Goal: Task Accomplishment & Management: Manage account settings

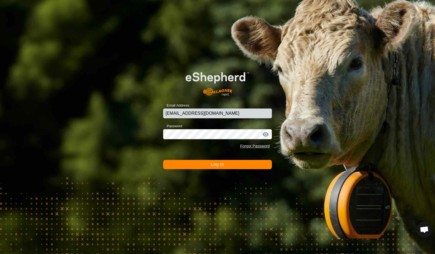
click at [205, 164] on button "Log In" at bounding box center [217, 164] width 109 height 9
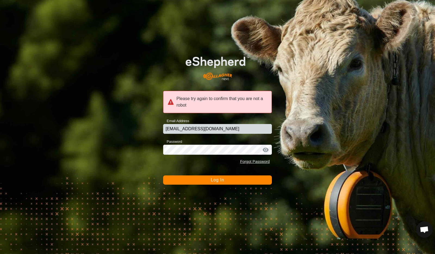
drag, startPoint x: 222, startPoint y: 190, endPoint x: 225, endPoint y: 185, distance: 6.1
click at [223, 189] on div "Please try again to confirm that you are not a robot Email Address [EMAIL_ADDRE…" at bounding box center [217, 127] width 435 height 254
click at [225, 183] on button "Log In" at bounding box center [217, 180] width 109 height 9
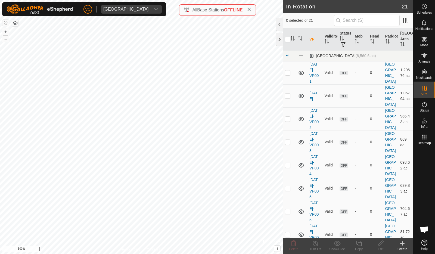
checkbox input "true"
click at [401, 248] on div "Create" at bounding box center [403, 249] width 22 height 5
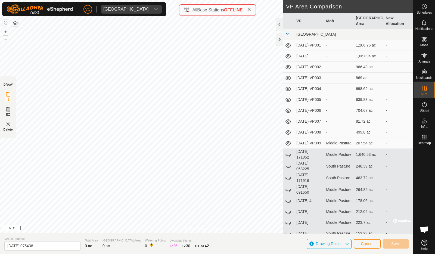
click at [130, 14] on div "VC [GEOGRAPHIC_DATA] Schedules Notifications Mobs Animals Neckbands VPs Status …" at bounding box center [217, 127] width 435 height 254
click at [399, 244] on span "Save" at bounding box center [396, 244] width 9 height 4
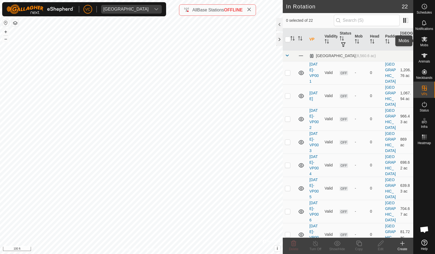
click at [426, 45] on span "Mobs" at bounding box center [425, 45] width 8 height 3
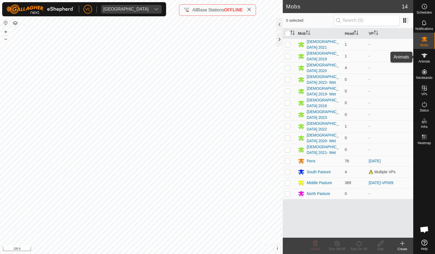
click at [426, 57] on icon at bounding box center [425, 55] width 7 height 7
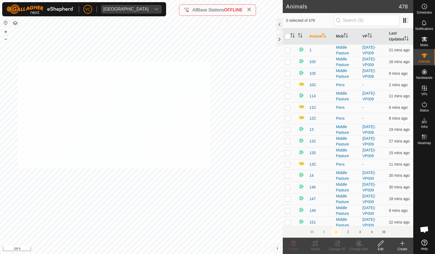
checkbox input "true"
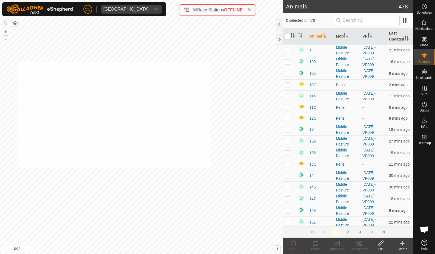
checkbox input "true"
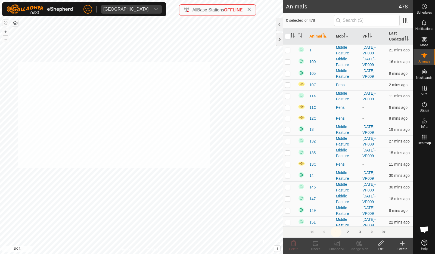
checkbox input "true"
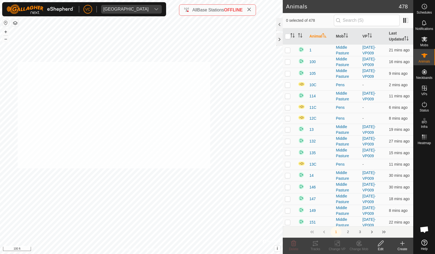
checkbox input "true"
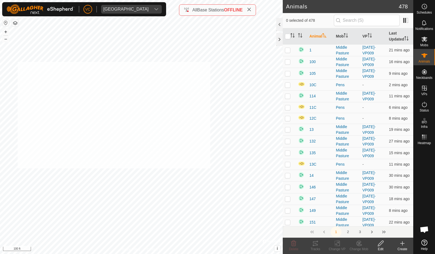
checkbox input "true"
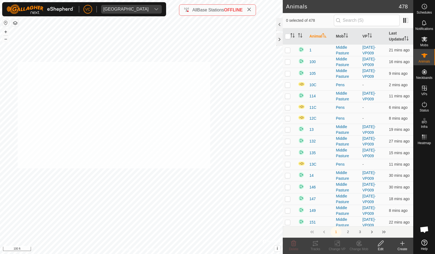
checkbox input "true"
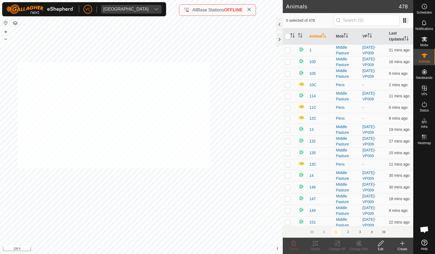
checkbox input "true"
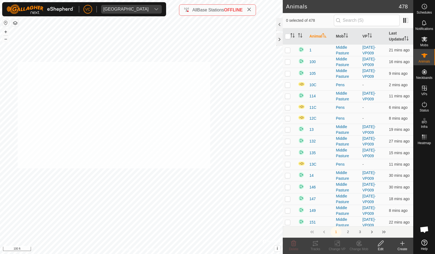
checkbox input "true"
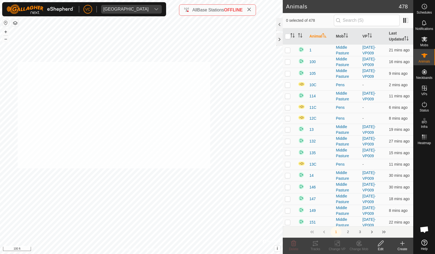
checkbox input "true"
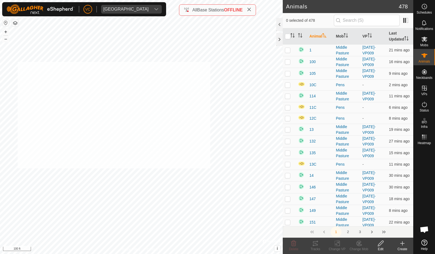
checkbox input "true"
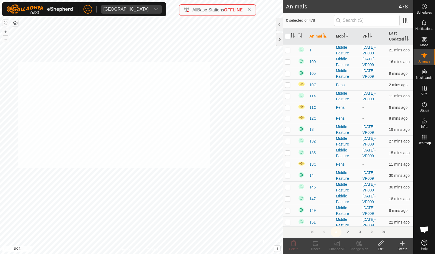
checkbox input "true"
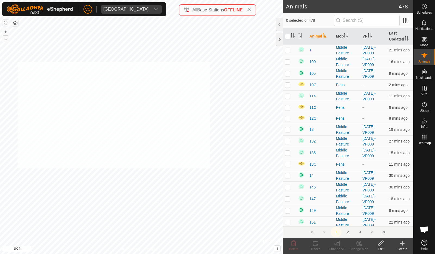
checkbox input "true"
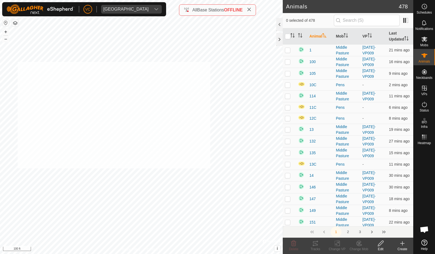
checkbox input "true"
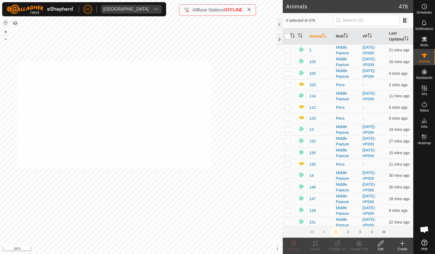
checkbox input "true"
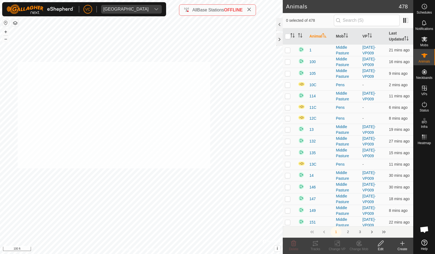
checkbox input "true"
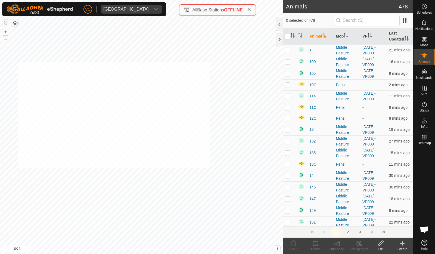
checkbox input "true"
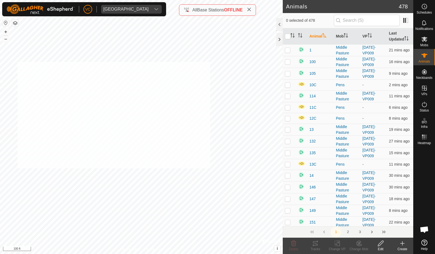
checkbox input "true"
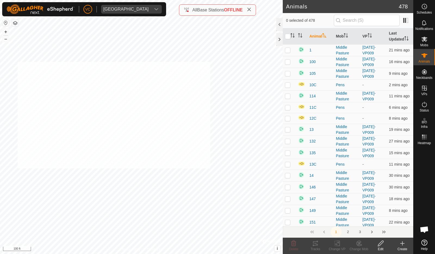
checkbox input "true"
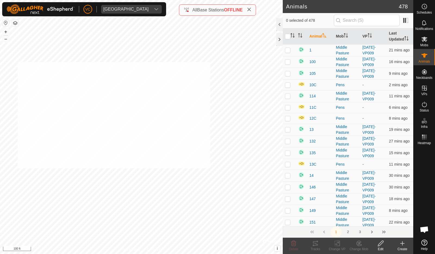
checkbox input "true"
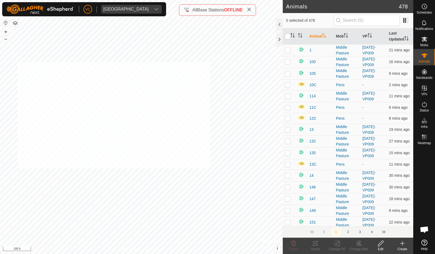
checkbox input "true"
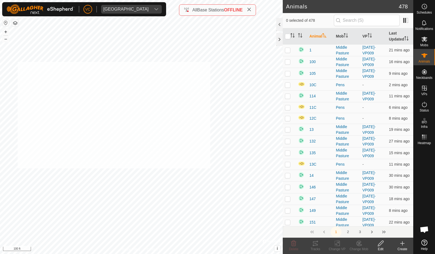
checkbox input "true"
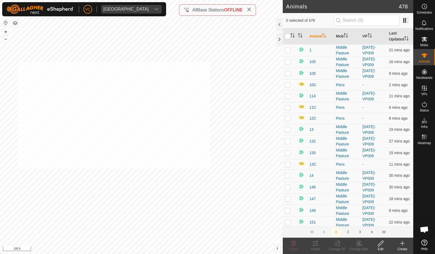
checkbox input "true"
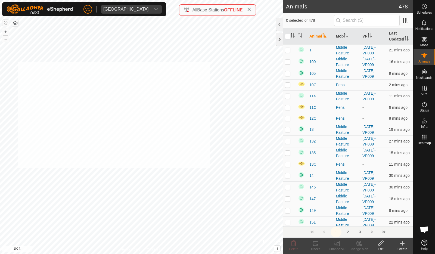
checkbox input "true"
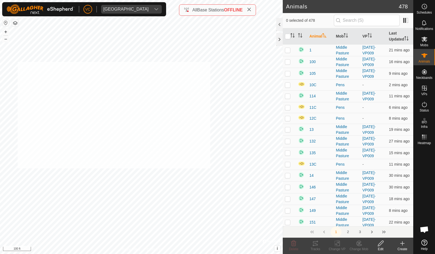
checkbox input "true"
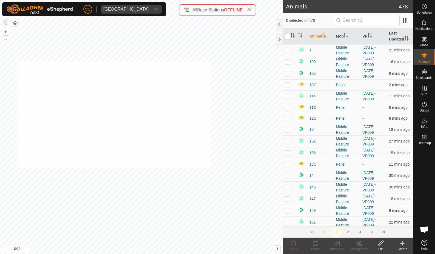
checkbox input "true"
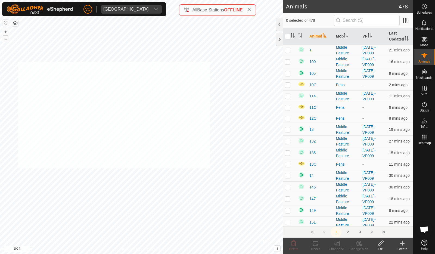
checkbox input "true"
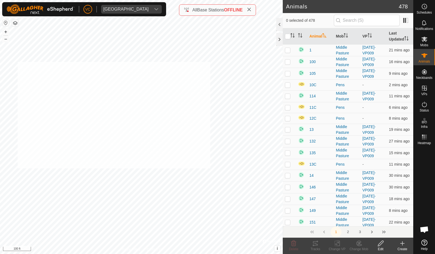
checkbox input "true"
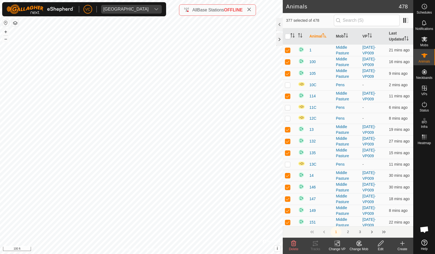
click at [341, 246] on icon at bounding box center [337, 243] width 7 height 7
click at [341, 222] on link "Choose VP..." at bounding box center [354, 220] width 54 height 11
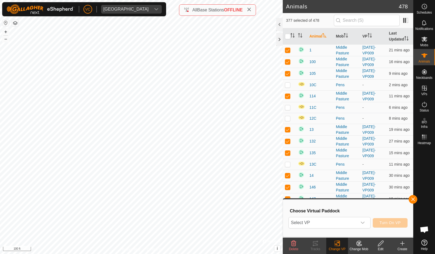
click at [341, 222] on span "Select VP" at bounding box center [323, 222] width 69 height 11
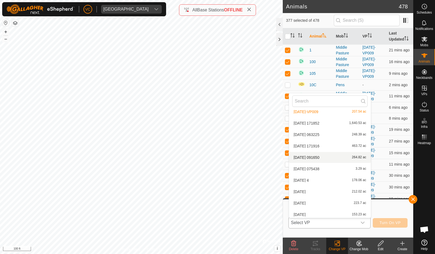
scroll to position [124, 0]
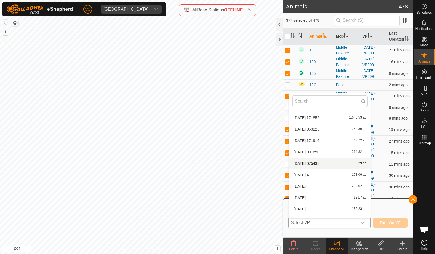
click at [327, 160] on li "[DATE] 075438 3.29 ac" at bounding box center [330, 163] width 82 height 11
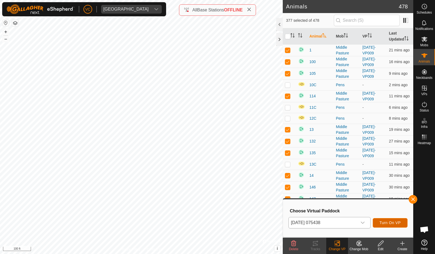
click at [398, 223] on span "Turn On VP" at bounding box center [390, 223] width 21 height 4
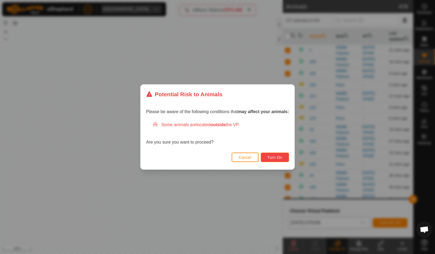
click at [285, 159] on button "Turn On" at bounding box center [275, 158] width 28 height 10
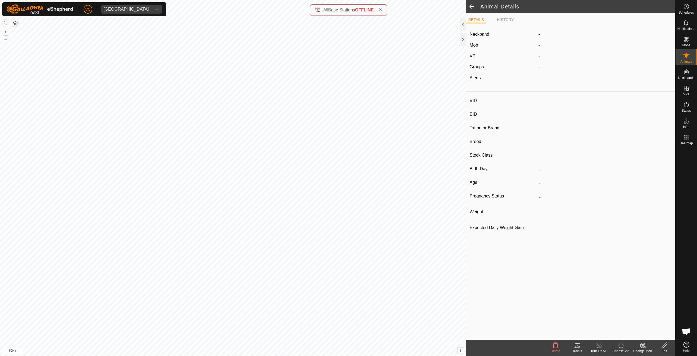
click at [435, 254] on div "Turn Off VP" at bounding box center [599, 350] width 22 height 5
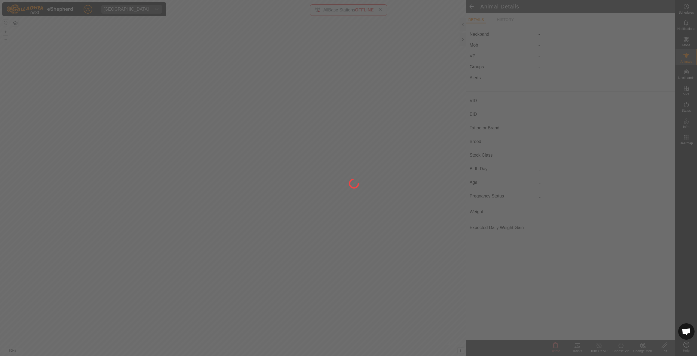
type input "-"
type input "840003286052385"
type input "-"
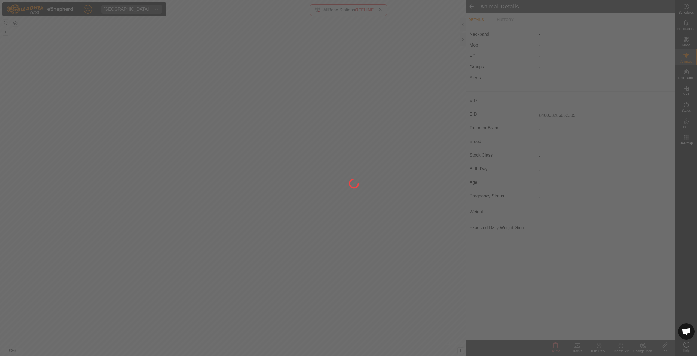
type input "-"
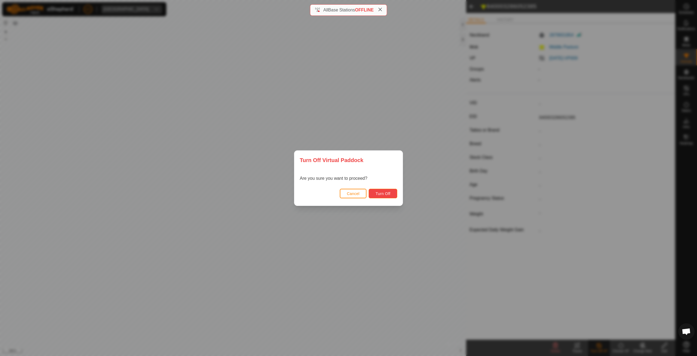
click at [389, 193] on span "Turn Off" at bounding box center [382, 193] width 15 height 4
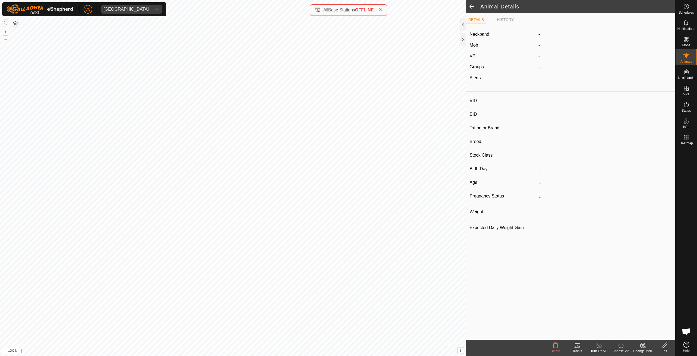
type input "V2055"
type input "840003286052338"
type input "-"
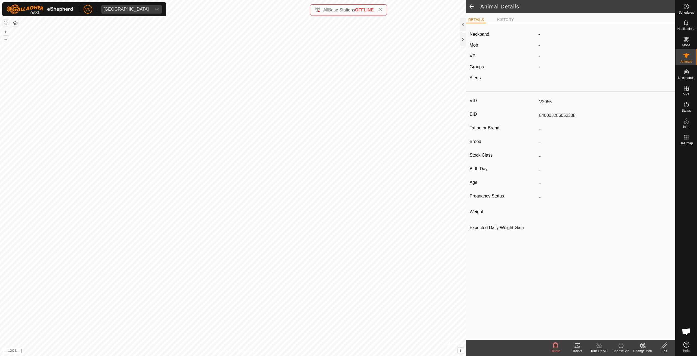
type input "-"
click at [435, 254] on div "Turn Off VP" at bounding box center [599, 350] width 22 height 5
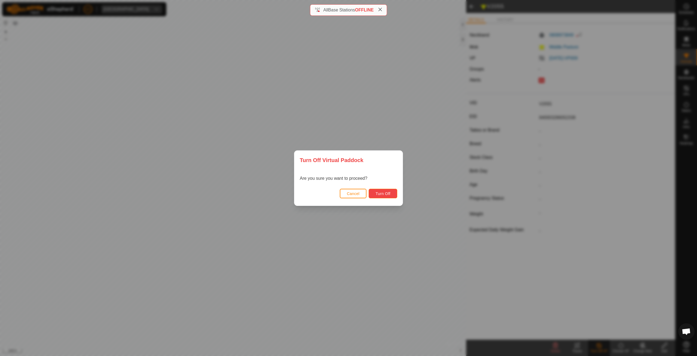
click at [390, 197] on button "Turn Off" at bounding box center [382, 194] width 29 height 10
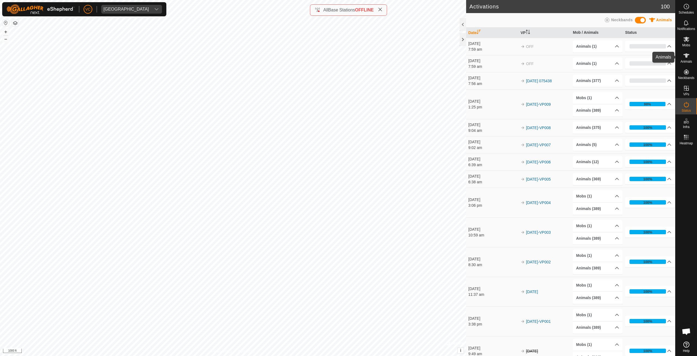
click at [435, 61] on span "Animals" at bounding box center [686, 61] width 12 height 3
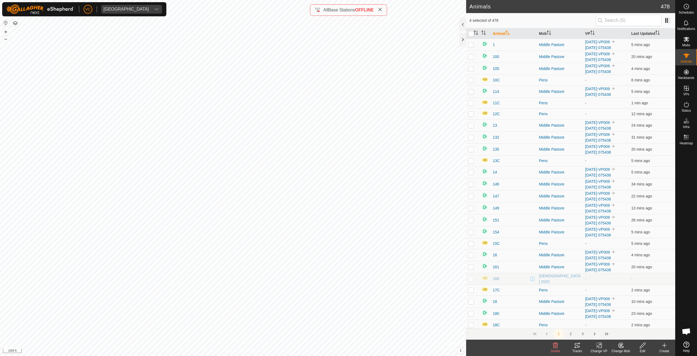
checkbox input "true"
click at [435, 254] on icon at bounding box center [599, 345] width 4 height 4
click at [435, 254] on link "Turn Off VP" at bounding box center [615, 333] width 54 height 11
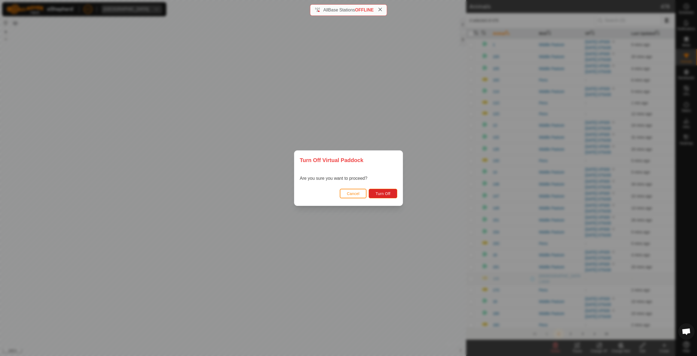
click at [382, 188] on div "Cancel Turn Off" at bounding box center [348, 196] width 108 height 19
click at [394, 194] on button "Turn Off" at bounding box center [382, 194] width 29 height 10
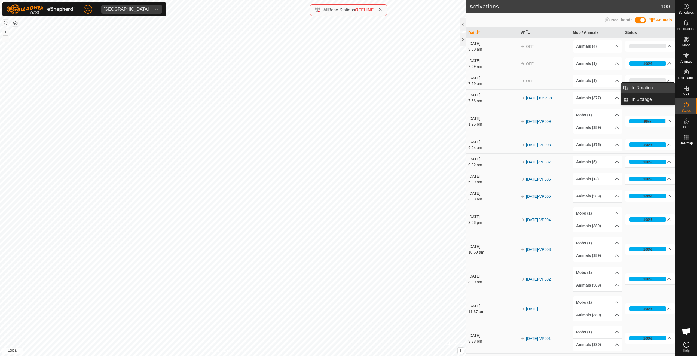
click at [663, 89] on link "In Rotation" at bounding box center [651, 87] width 47 height 11
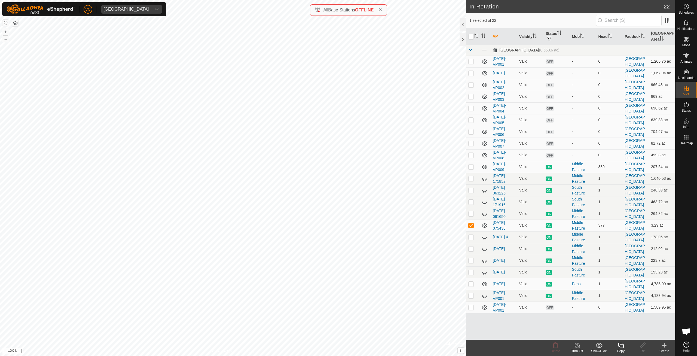
click at [469, 62] on p-checkbox at bounding box center [470, 61] width 5 height 4
checkbox input "true"
click at [472, 75] on p-checkbox at bounding box center [470, 73] width 5 height 4
checkbox input "true"
click at [472, 85] on p-checkbox at bounding box center [470, 84] width 5 height 4
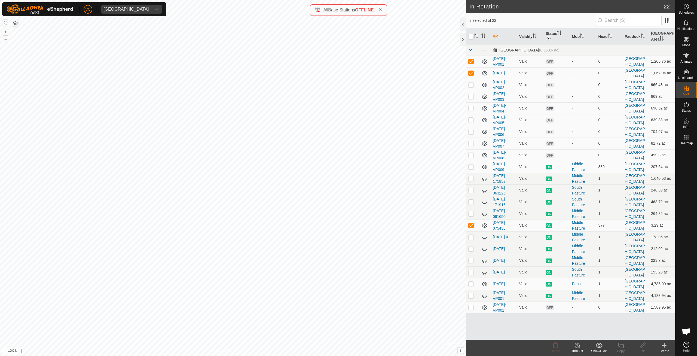
checkbox input "true"
click at [470, 97] on p-checkbox at bounding box center [470, 96] width 5 height 4
checkbox input "true"
click at [471, 109] on p-checkbox at bounding box center [470, 108] width 5 height 4
checkbox input "true"
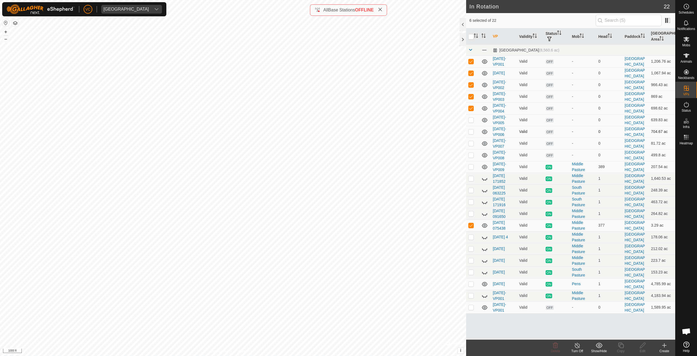
click at [469, 126] on tbody "Kelsey Ranch (8,560.6 ac) 10-2-2025-VP001 Valid OFF - 0 Kelsey Ranch 1,206.76 a…" at bounding box center [570, 179] width 209 height 268
click at [470, 119] on p-checkbox at bounding box center [470, 120] width 5 height 4
checkbox input "true"
click at [471, 132] on p-checkbox at bounding box center [470, 131] width 5 height 4
checkbox input "true"
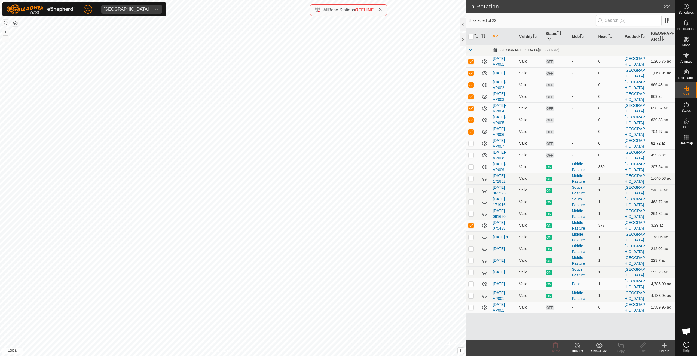
click at [471, 144] on p-checkbox at bounding box center [470, 143] width 5 height 4
checkbox input "true"
click at [471, 156] on p-checkbox at bounding box center [470, 155] width 5 height 4
checkbox input "true"
click at [468, 165] on td at bounding box center [472, 167] width 13 height 12
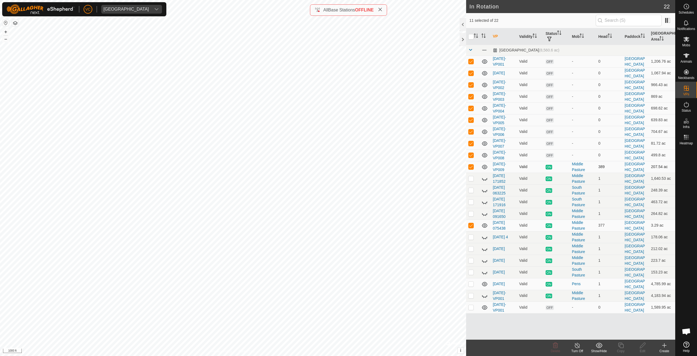
click at [469, 166] on p-checkbox at bounding box center [470, 166] width 5 height 4
checkbox input "false"
click at [470, 226] on p-checkbox at bounding box center [470, 225] width 5 height 4
checkbox input "false"
click at [474, 308] on td at bounding box center [472, 307] width 13 height 12
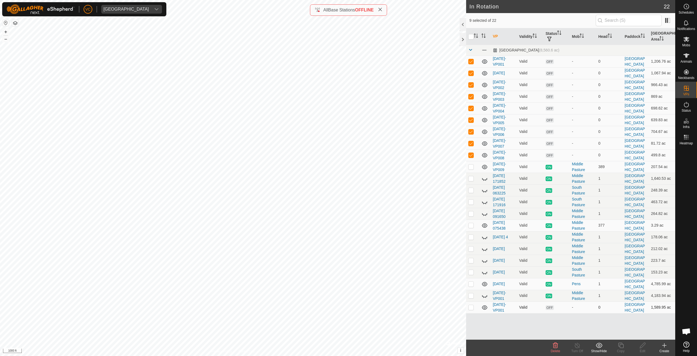
checkbox input "true"
click at [557, 349] on div "Delete" at bounding box center [555, 350] width 22 height 5
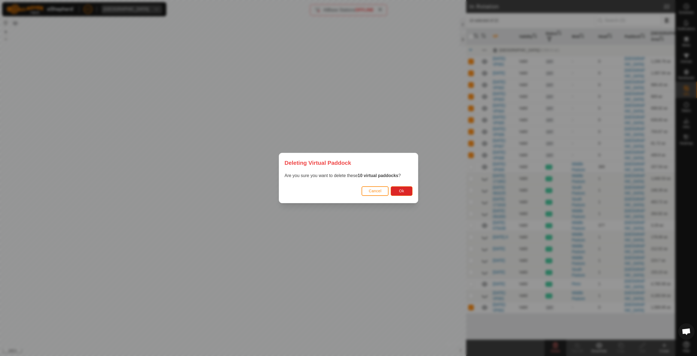
click at [413, 192] on div "Cancel Ok" at bounding box center [348, 193] width 139 height 19
click at [409, 192] on button "Ok" at bounding box center [402, 191] width 22 height 10
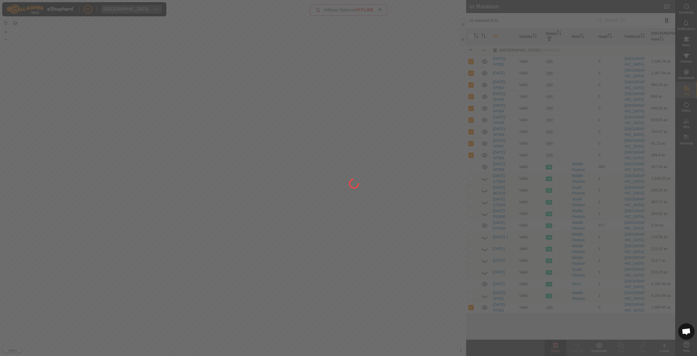
checkbox input "false"
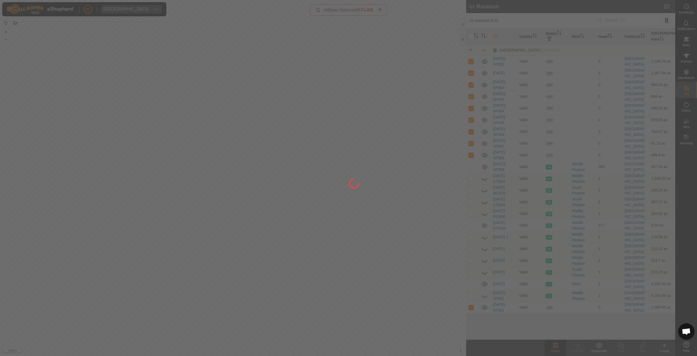
checkbox input "false"
